Goal: Check status

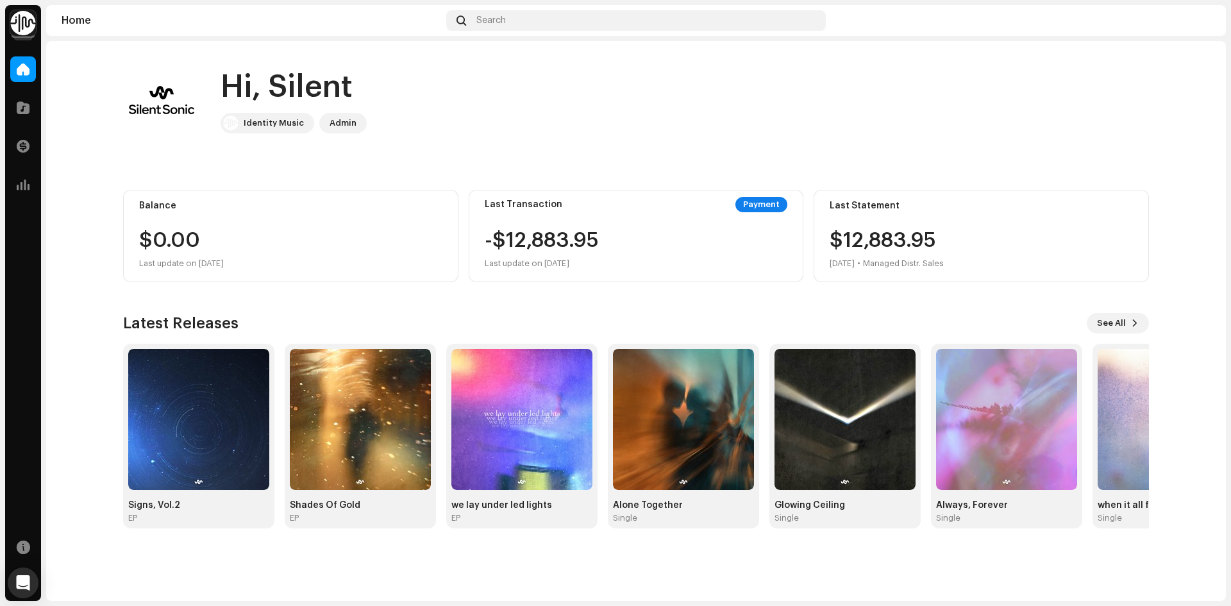
click at [684, 49] on div "Hi, Silent Identity Music Admin Balance $0.00 Last update on [DATE] Last Transa…" at bounding box center [635, 295] width 1025 height 508
click at [36, 147] on div "Transactions" at bounding box center [23, 146] width 36 height 36
click at [28, 187] on span at bounding box center [23, 184] width 13 height 10
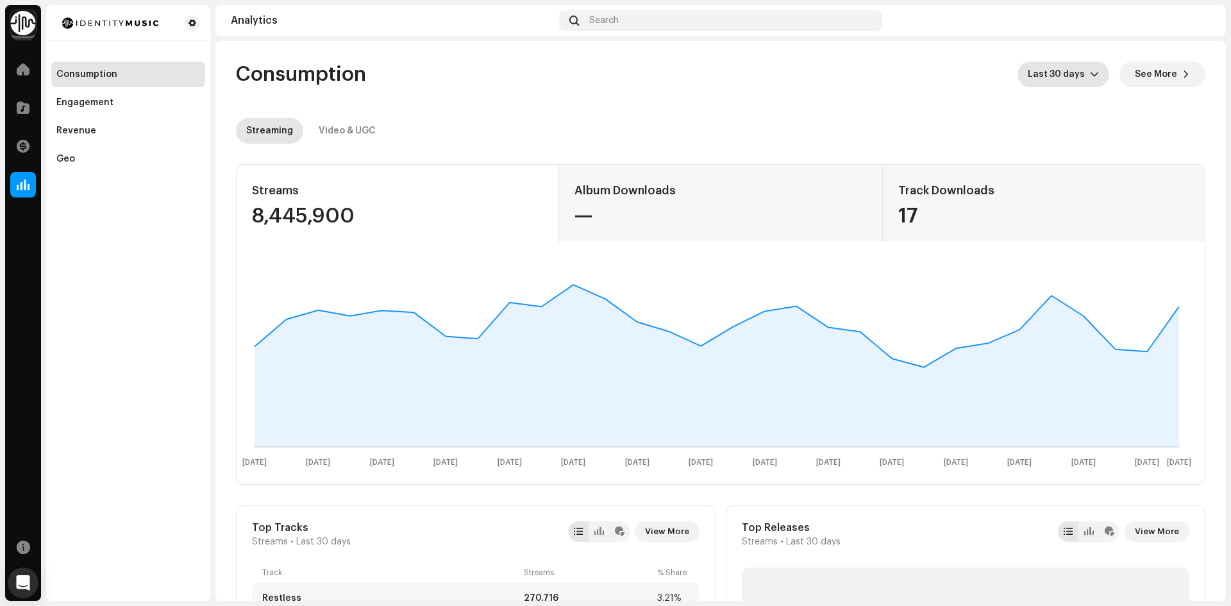
click at [1052, 78] on span "Last 30 days" at bounding box center [1058, 75] width 62 height 26
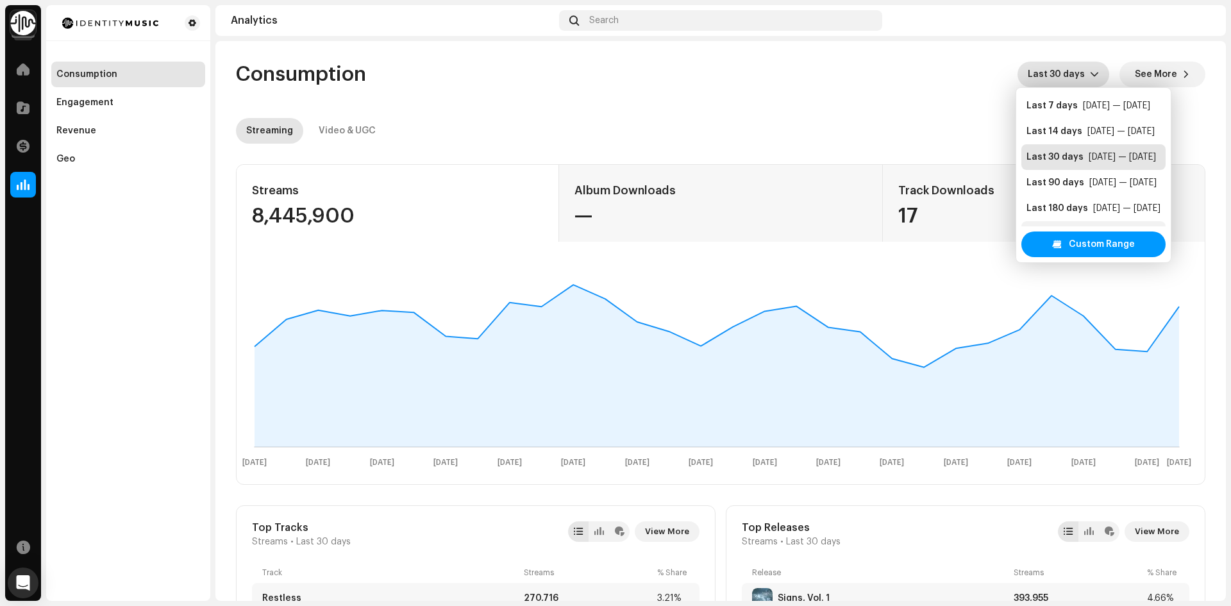
scroll to position [21, 0]
click at [1068, 216] on div "Last 365 days" at bounding box center [1057, 213] width 62 height 13
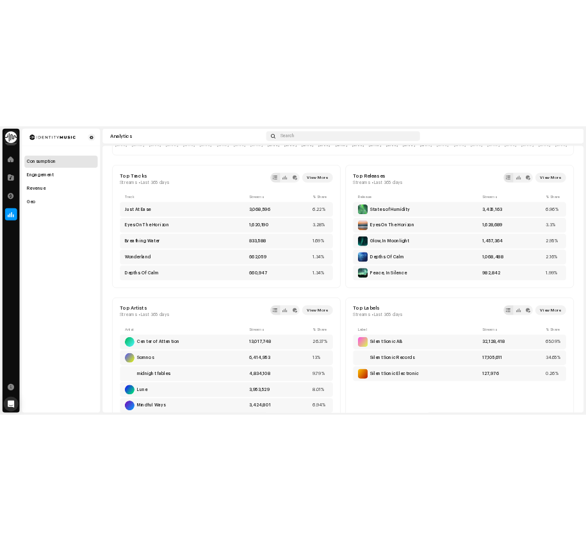
scroll to position [449, 0]
